Goal: Transaction & Acquisition: Obtain resource

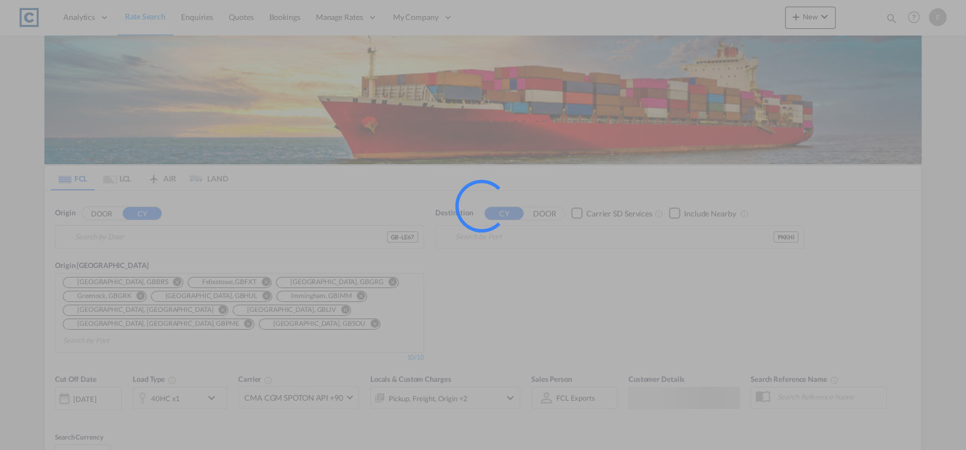
type input "GB-LE67, [GEOGRAPHIC_DATA]"
type input "[GEOGRAPHIC_DATA], PKKHI"
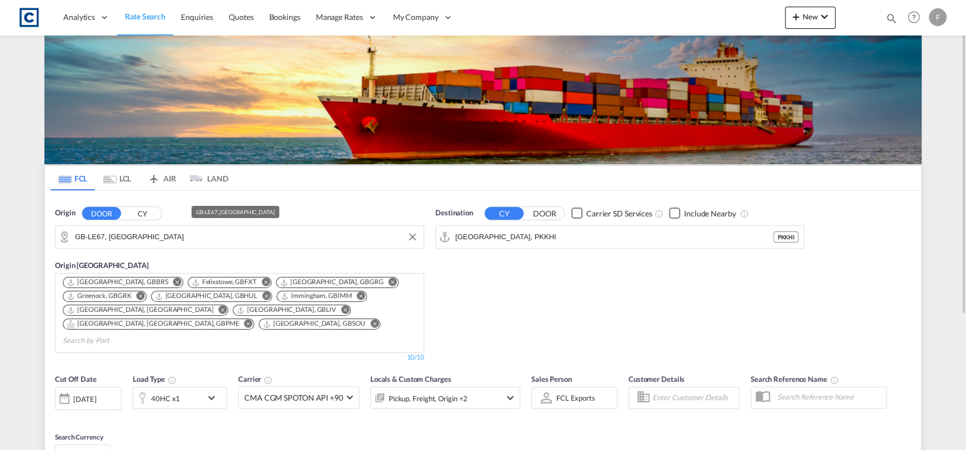
click at [184, 237] on input "GB-LE67, [GEOGRAPHIC_DATA]" at bounding box center [246, 237] width 343 height 17
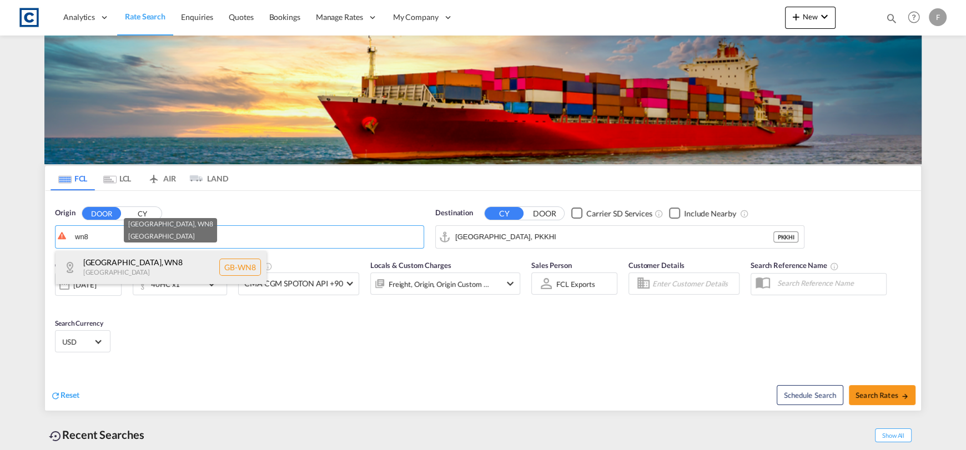
click at [200, 263] on div "[GEOGRAPHIC_DATA] [GEOGRAPHIC_DATA]-WN8" at bounding box center [161, 267] width 211 height 33
type input "GB-WN8, [GEOGRAPHIC_DATA]"
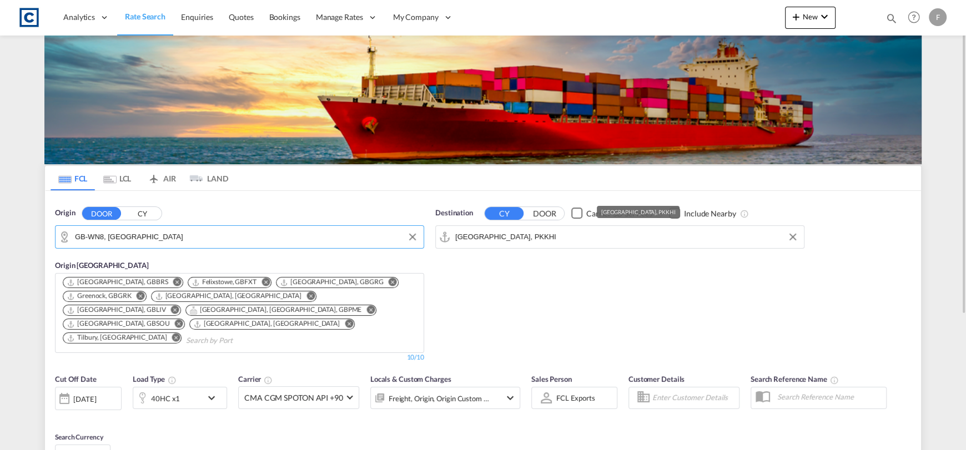
click at [495, 239] on input "[GEOGRAPHIC_DATA], PKKHI" at bounding box center [626, 237] width 343 height 17
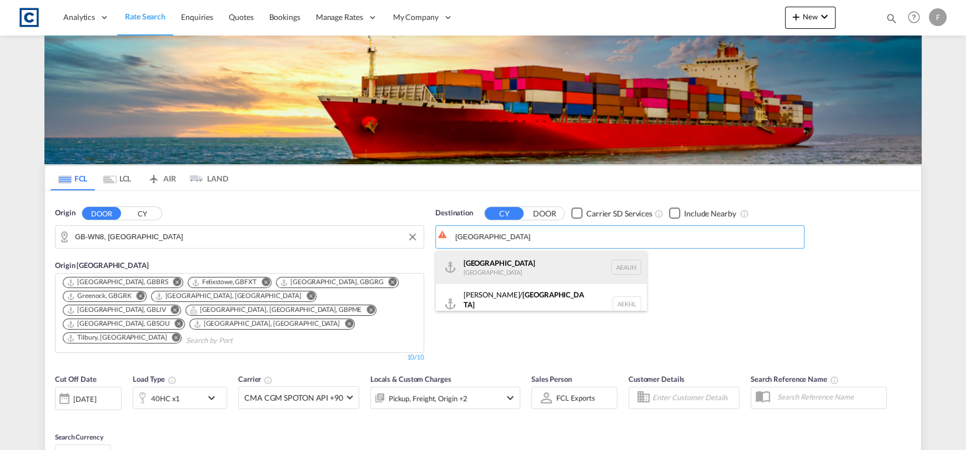
click at [495, 260] on div "[GEOGRAPHIC_DATA] [GEOGRAPHIC_DATA] [GEOGRAPHIC_DATA]" at bounding box center [541, 267] width 211 height 33
type input "[GEOGRAPHIC_DATA], [GEOGRAPHIC_DATA]"
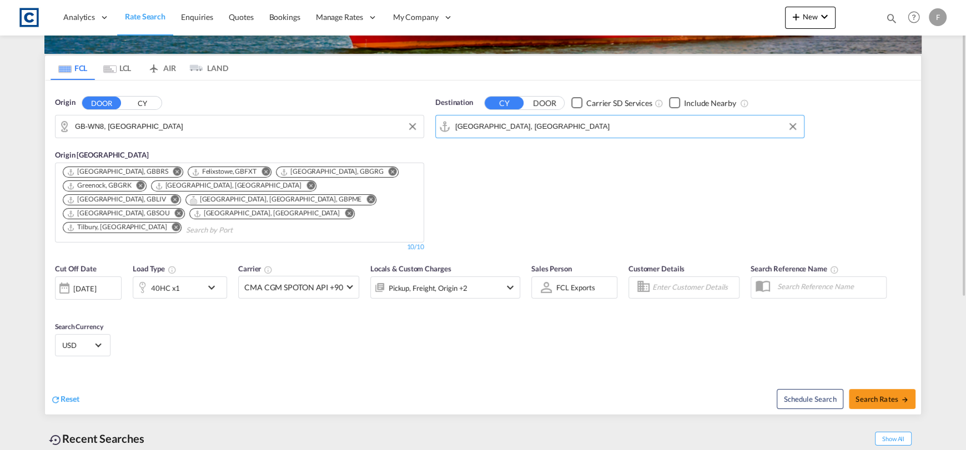
scroll to position [195, 0]
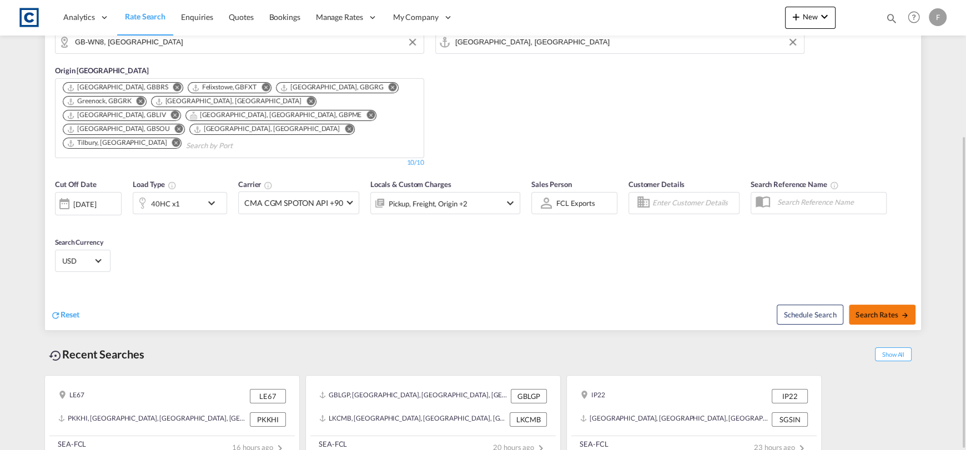
click at [871, 310] on span "Search Rates" at bounding box center [882, 314] width 53 height 9
type input "WN8 to AEAUH / [DATE]"
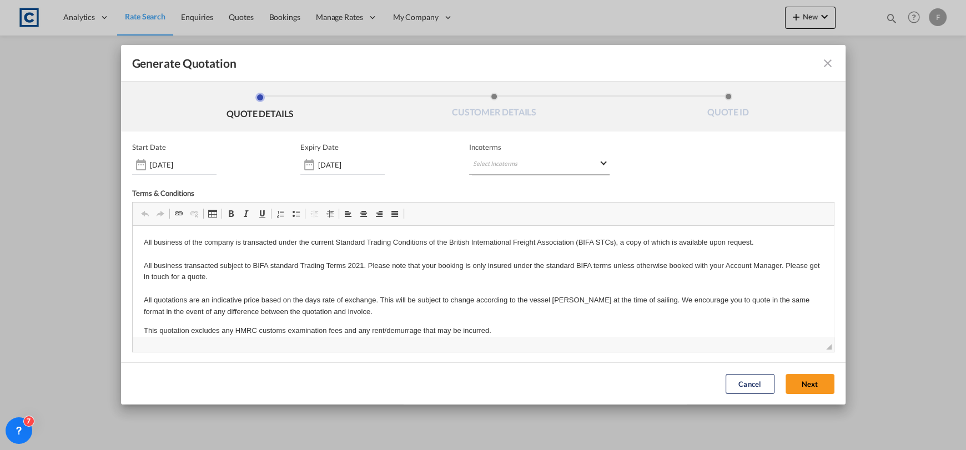
click at [529, 165] on md-select "Select Incoterms CIP - export Carriage and Insurance Paid to FOB - import Free …" at bounding box center [539, 165] width 140 height 20
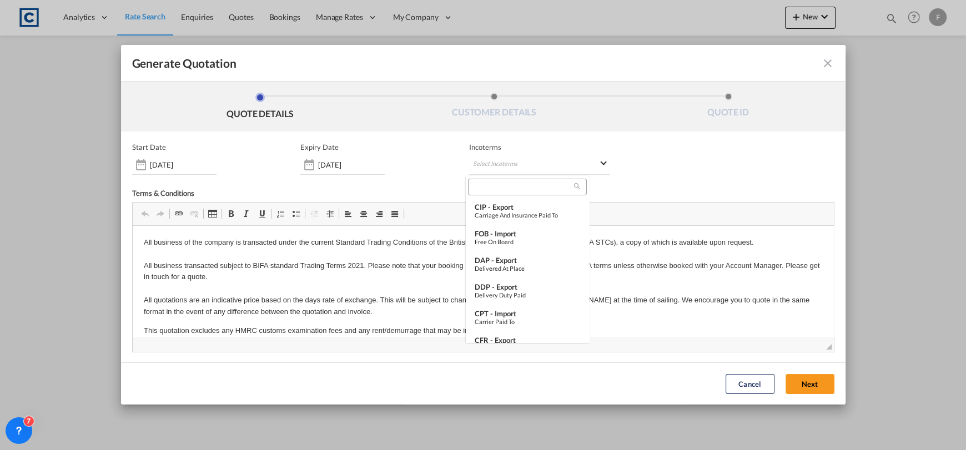
click at [501, 190] on input "search" at bounding box center [522, 187] width 103 height 10
type input "cfr"
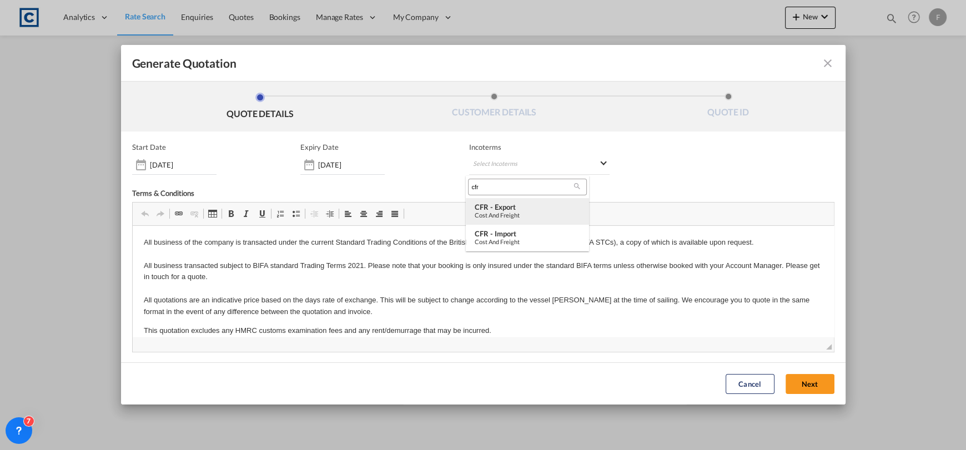
click at [511, 209] on div "CFR - export" at bounding box center [528, 207] width 106 height 9
click at [793, 373] on div "Cancel Next" at bounding box center [780, 384] width 120 height 31
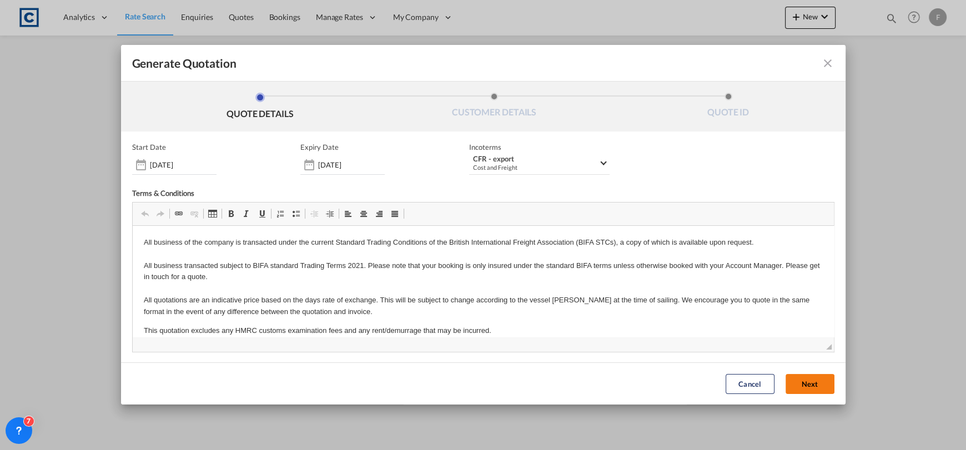
click at [800, 383] on button "Next" at bounding box center [810, 384] width 49 height 20
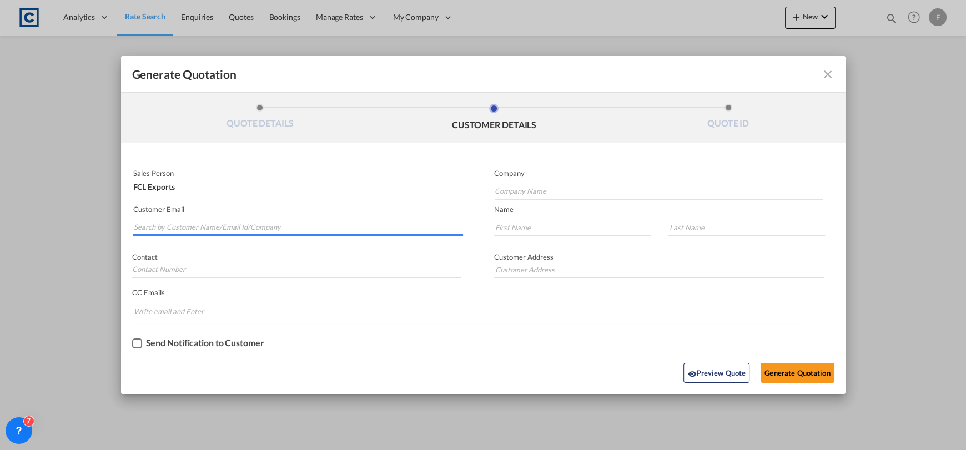
click at [239, 220] on input "Search by Customer Name/Email Id/Company" at bounding box center [299, 227] width 330 height 17
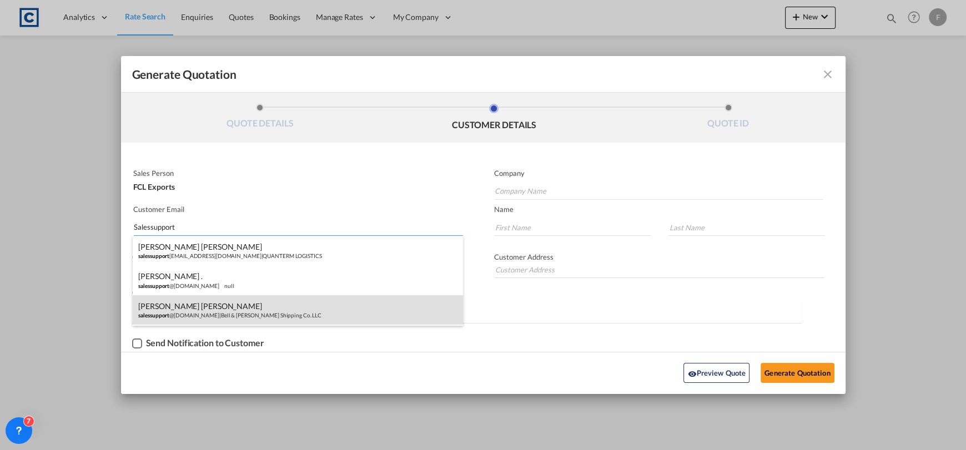
type input "Salessupport"
click at [231, 308] on div "[PERSON_NAME] [PERSON_NAME] salessupport @[DOMAIN_NAME] | Bell & [PERSON_NAME] …" at bounding box center [298, 310] width 330 height 30
type input "Bell & [PERSON_NAME] Shipping Co. LLC"
type input "[EMAIL_ADDRESS][DOMAIN_NAME]"
type input "[PERSON_NAME]"
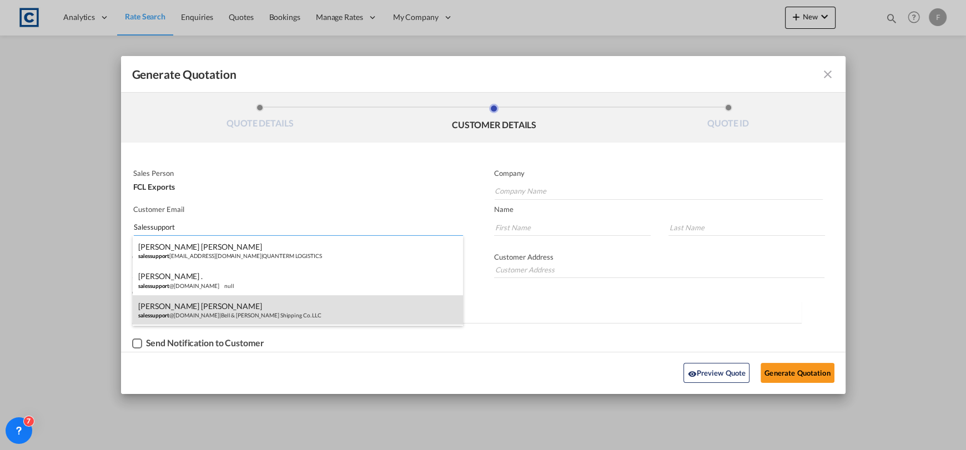
type input "[PERSON_NAME]"
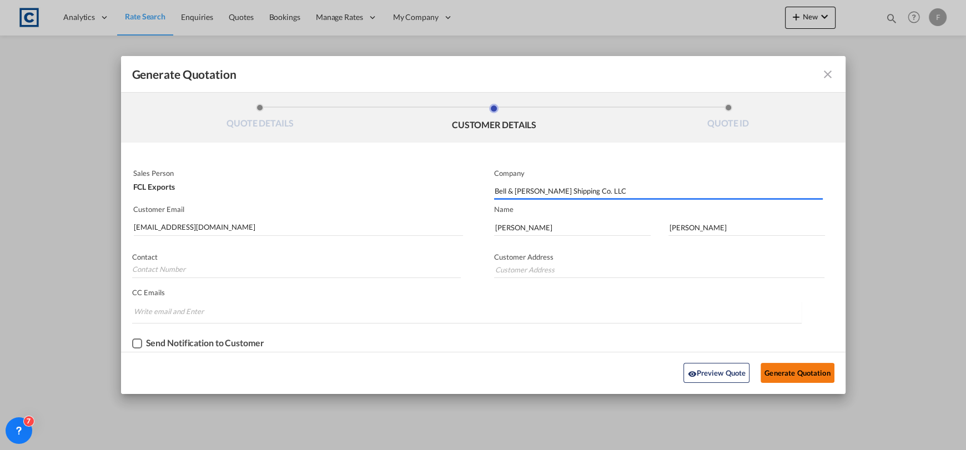
click at [798, 375] on button "Generate Quotation" at bounding box center [797, 373] width 73 height 20
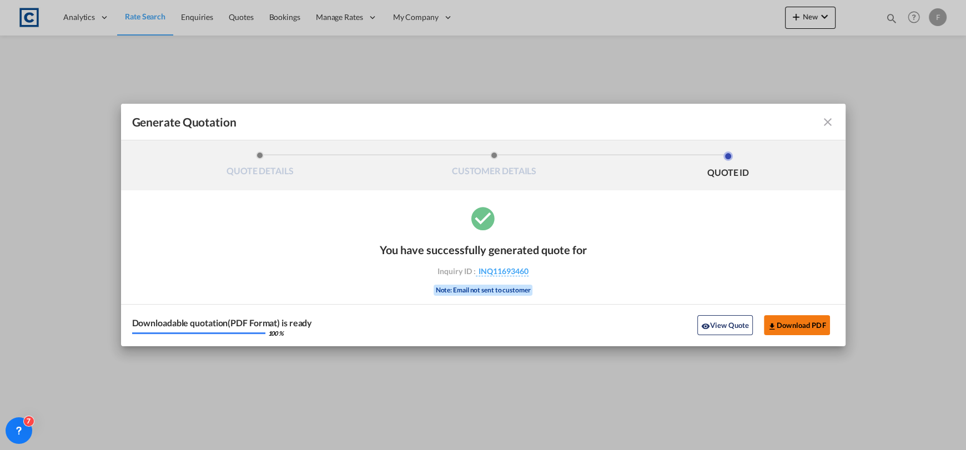
click at [788, 320] on button "Download PDF" at bounding box center [797, 325] width 66 height 20
